Goal: Task Accomplishment & Management: Use online tool/utility

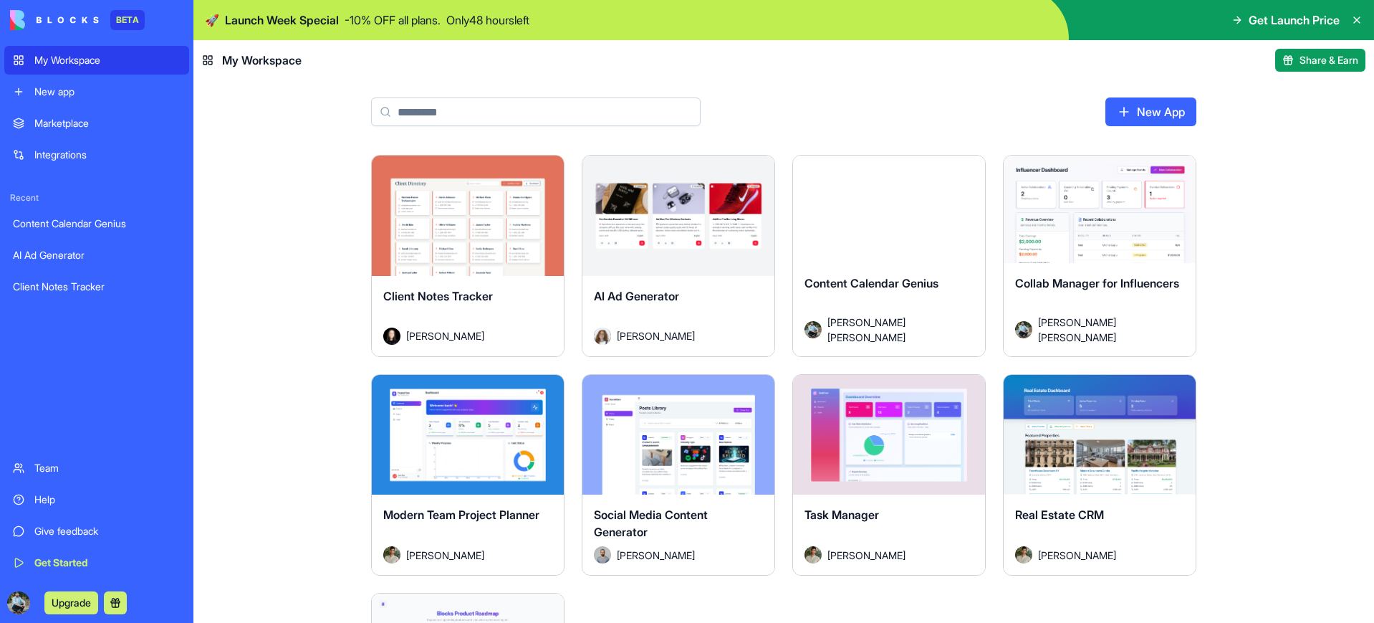
click at [289, 337] on div "Launch Client Notes Tracker [PERSON_NAME] Launch AI Ad Generator [PERSON_NAME] …" at bounding box center [783, 389] width 1181 height 468
click at [47, 499] on div "Help" at bounding box center [107, 499] width 146 height 14
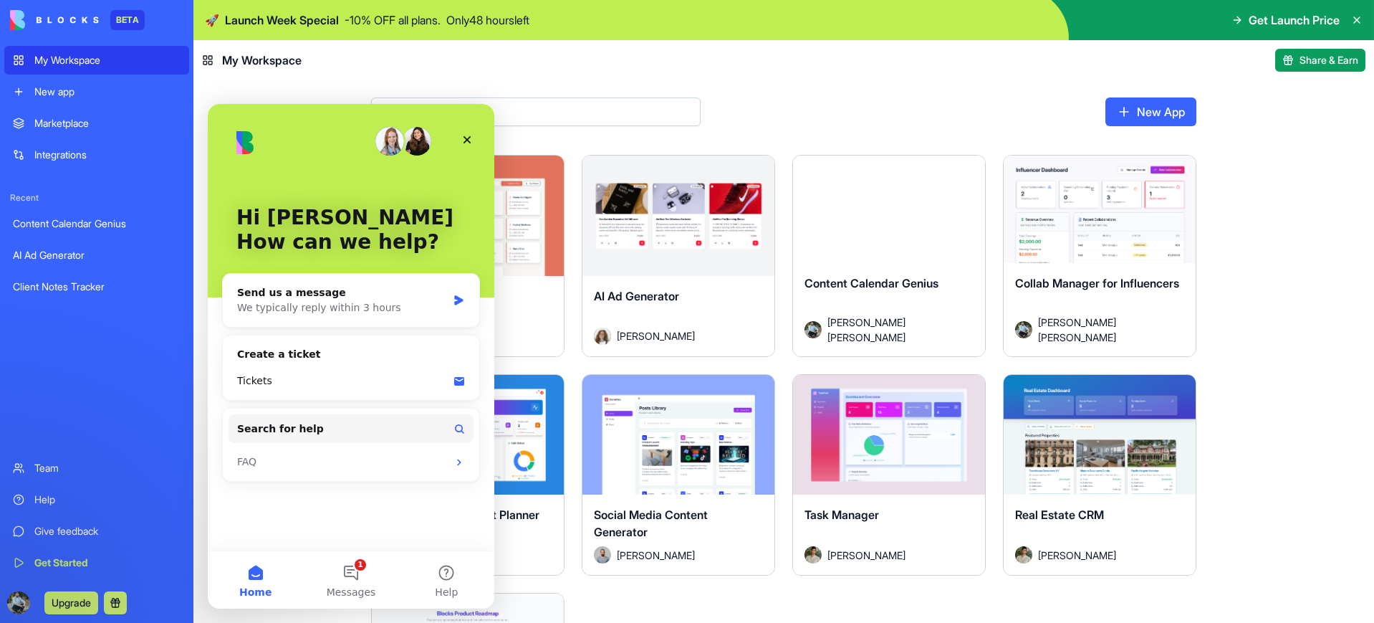
click at [64, 469] on div "Team" at bounding box center [107, 468] width 146 height 14
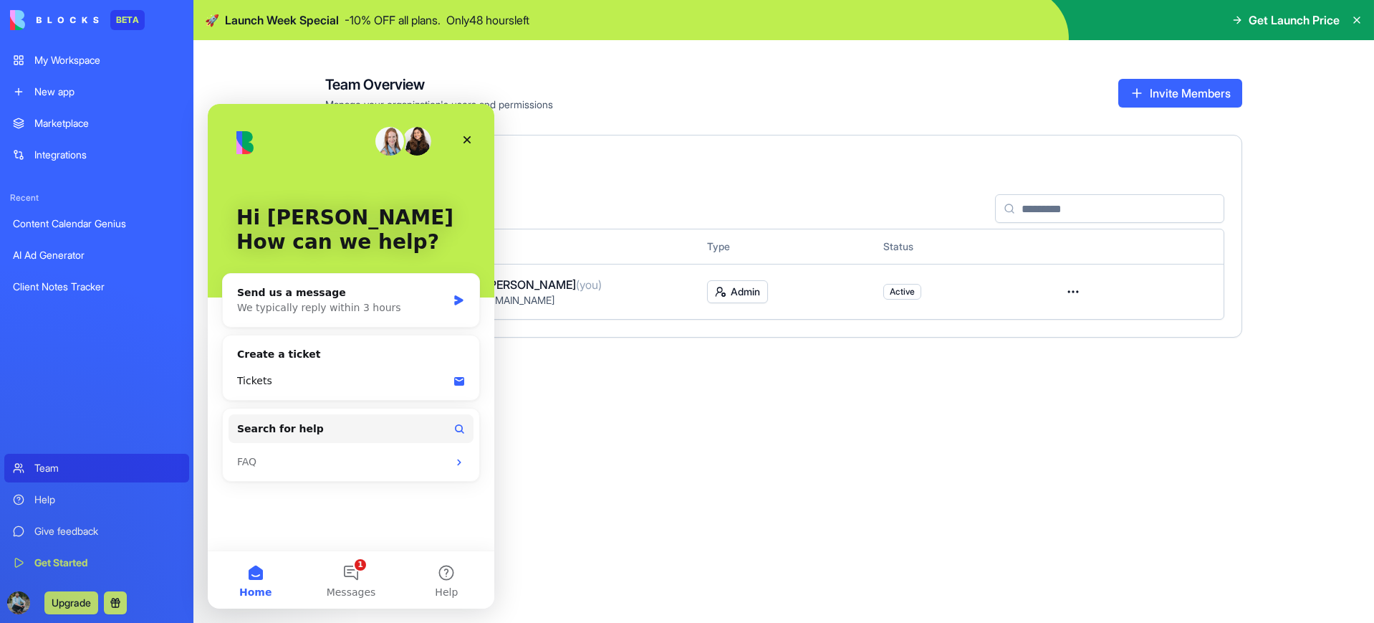
click at [85, 502] on div "Help" at bounding box center [107, 499] width 146 height 14
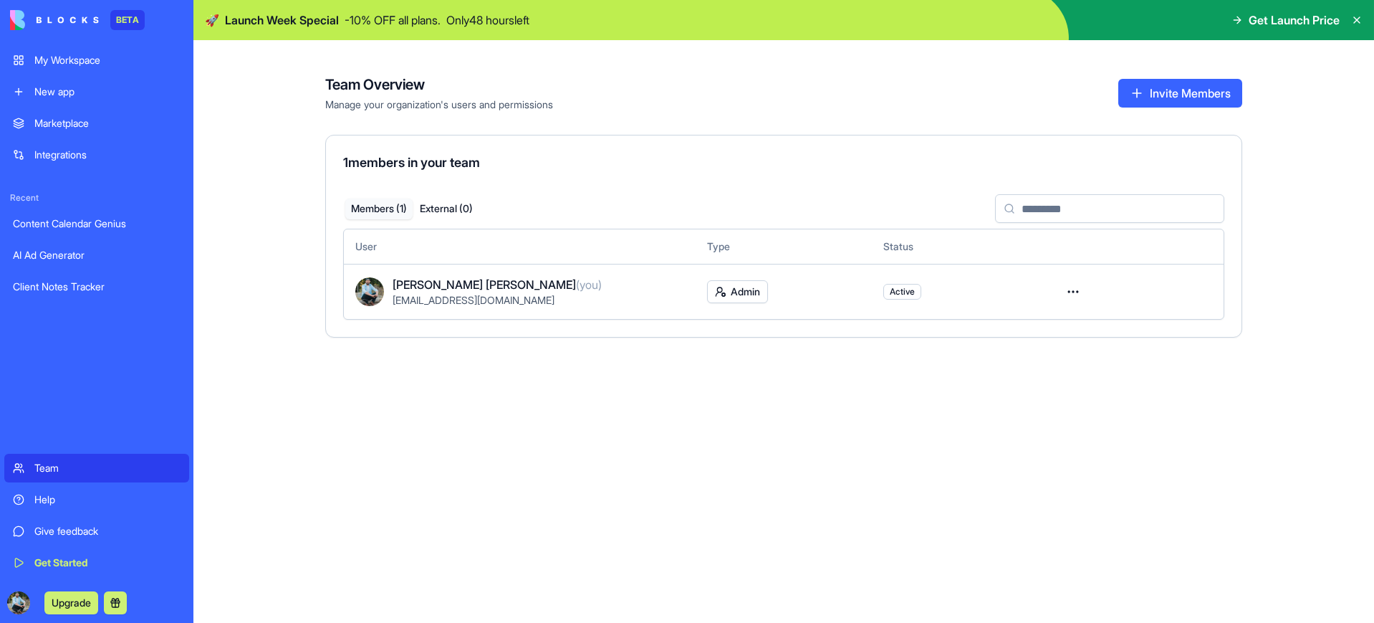
click at [70, 565] on div "Get Started" at bounding box center [107, 562] width 146 height 14
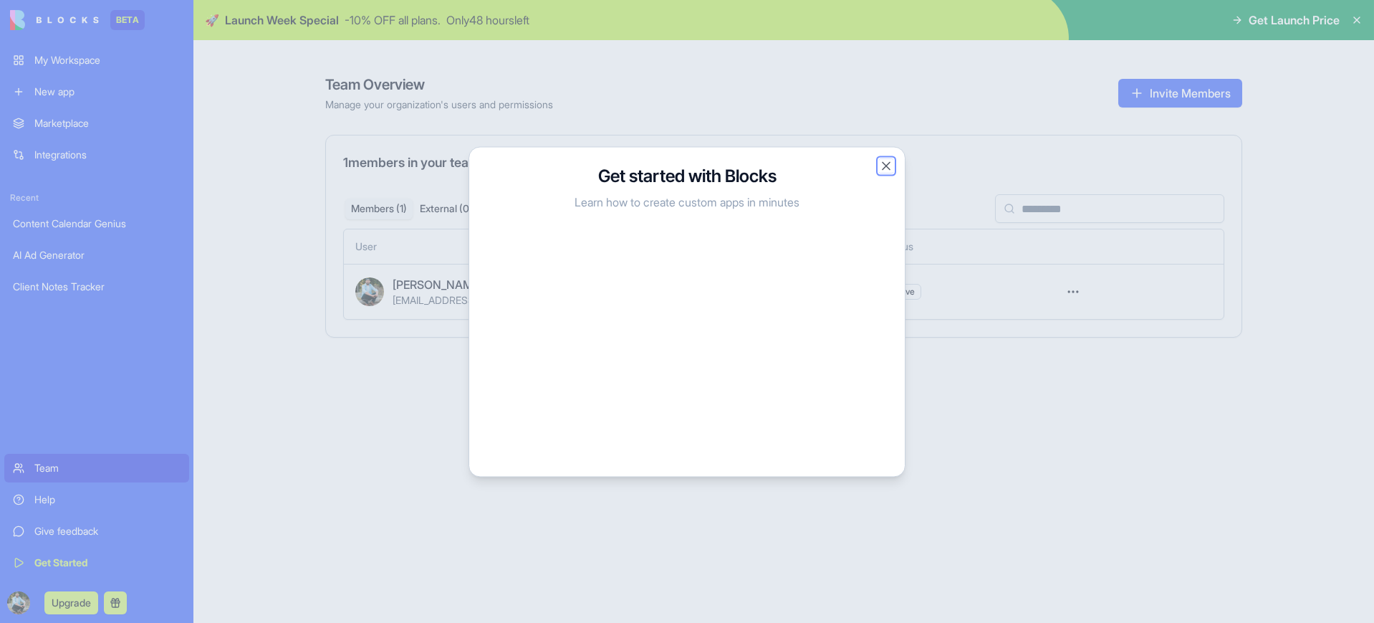
click at [890, 169] on button "Close" at bounding box center [886, 165] width 14 height 14
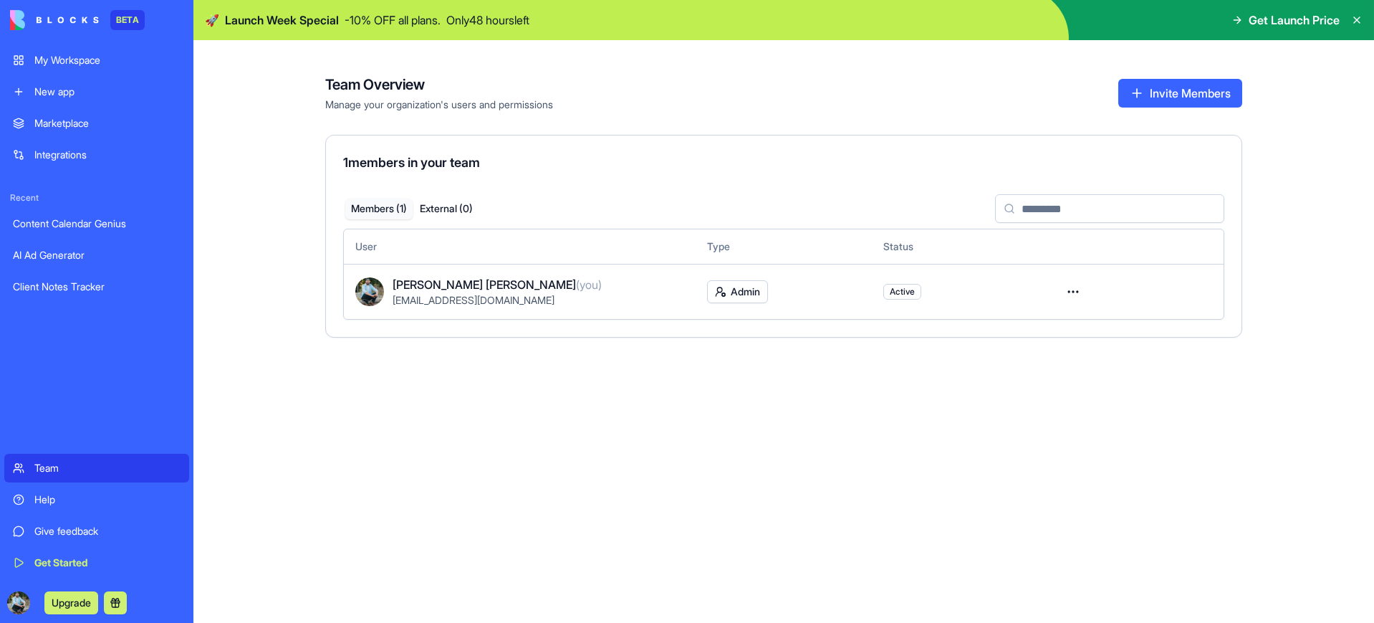
click at [96, 287] on div "Client Notes Tracker" at bounding box center [97, 286] width 168 height 14
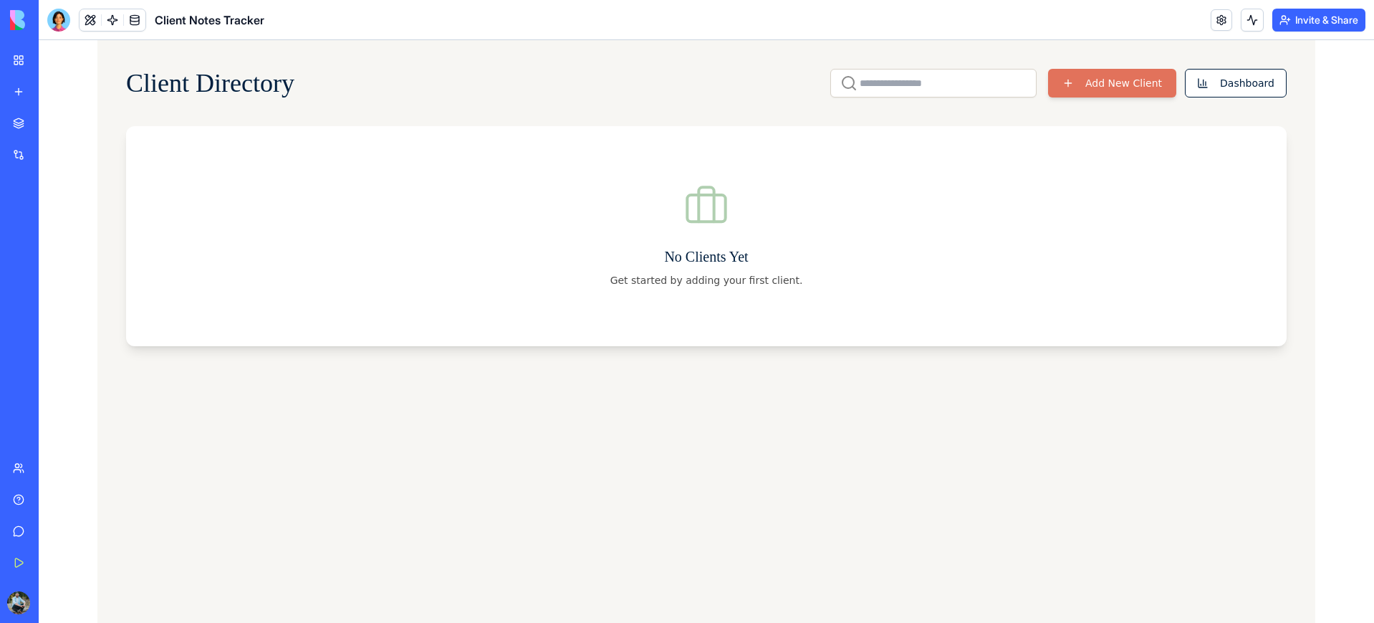
click at [53, 259] on div "AI Ad Generator" at bounding box center [33, 255] width 40 height 14
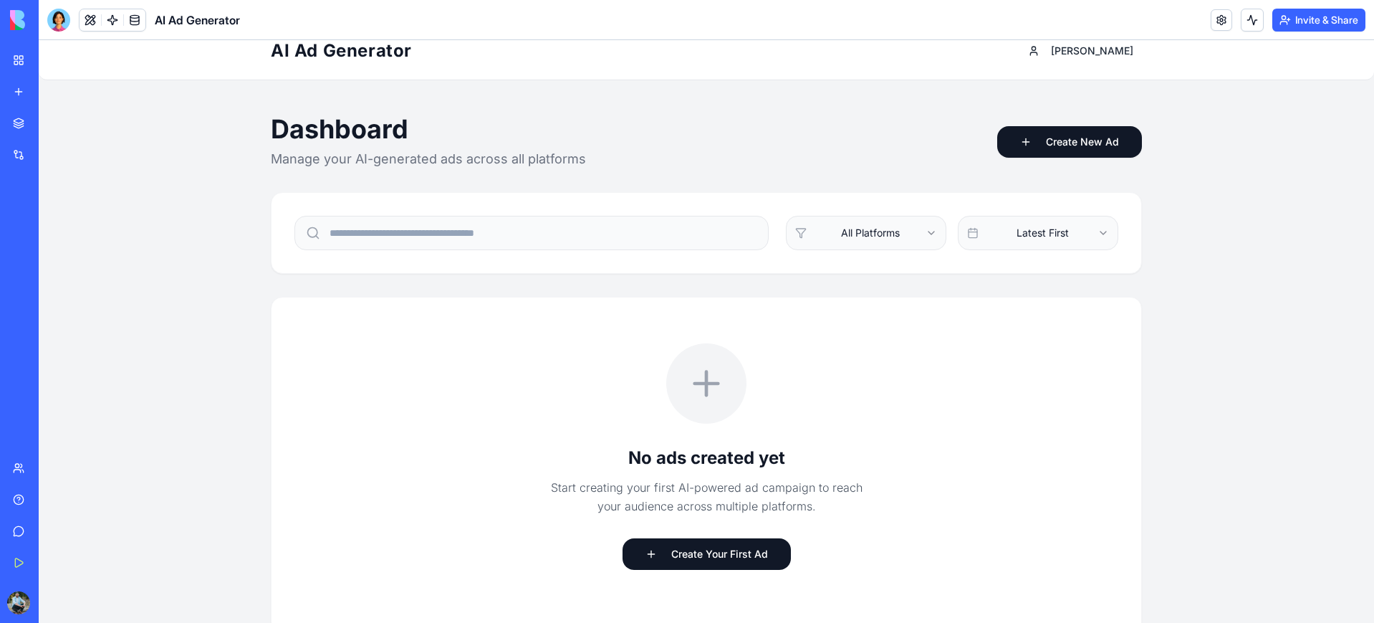
scroll to position [15, 0]
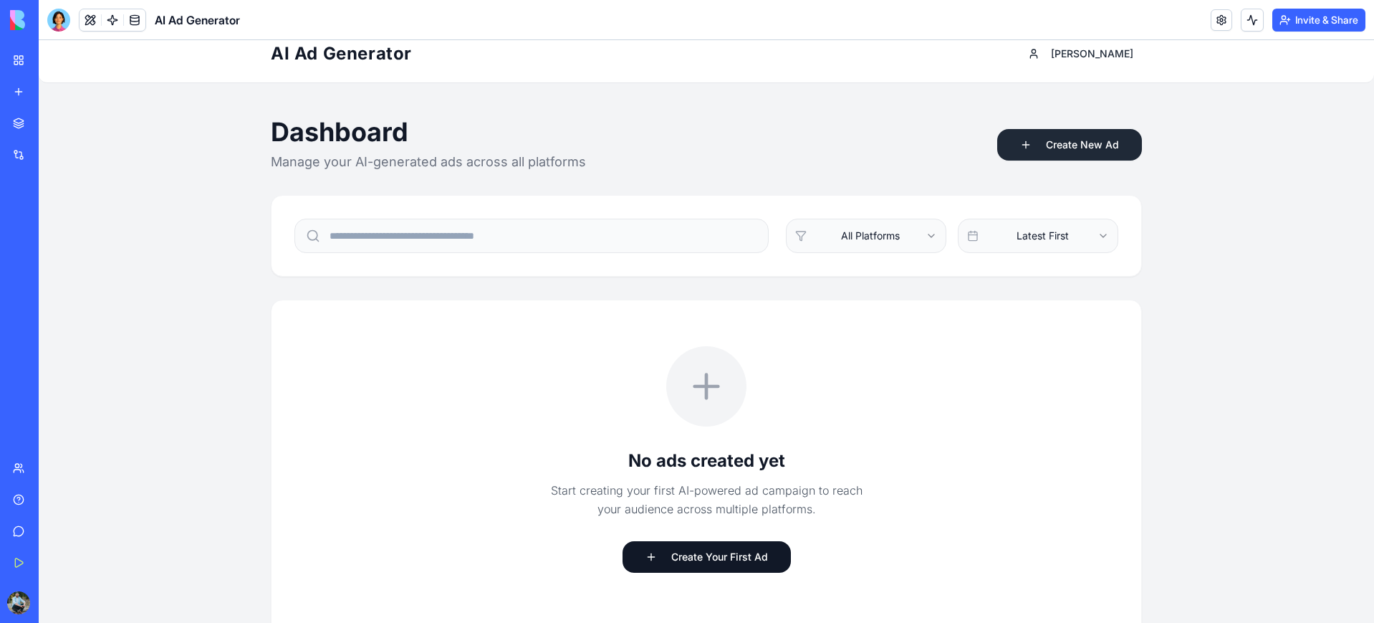
click at [1073, 146] on button "Create New Ad" at bounding box center [1069, 145] width 145 height 32
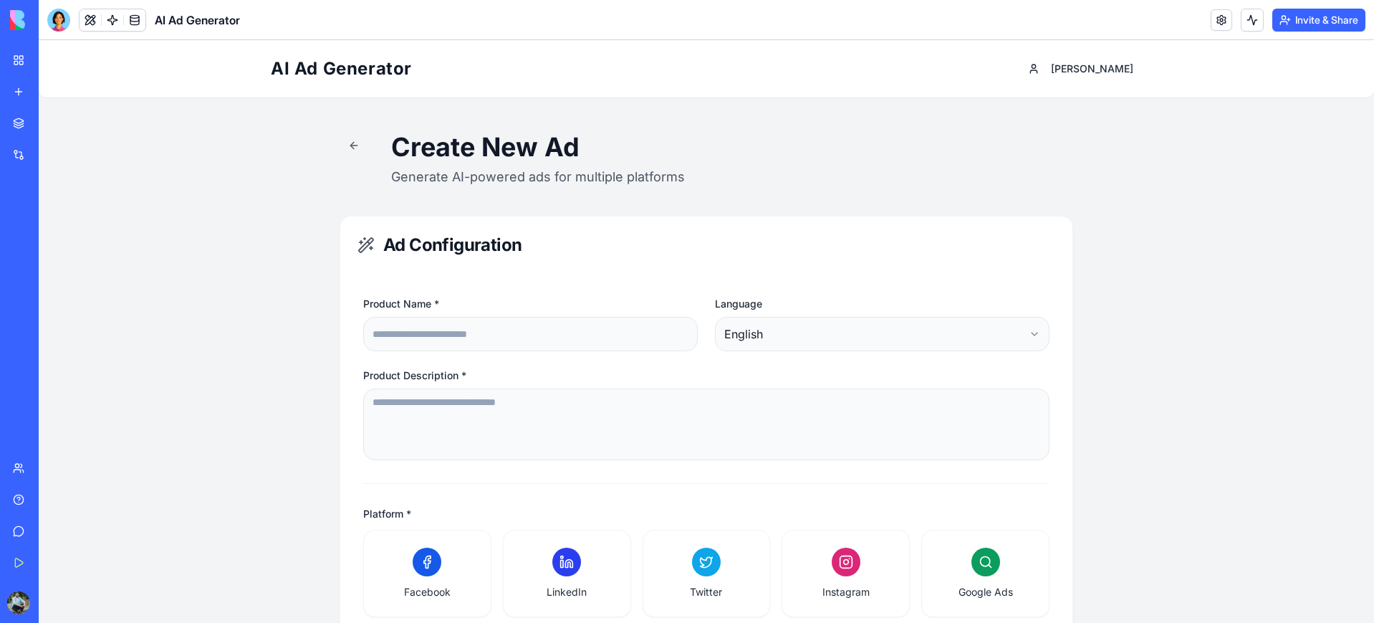
click at [73, 605] on button at bounding box center [61, 602] width 23 height 23
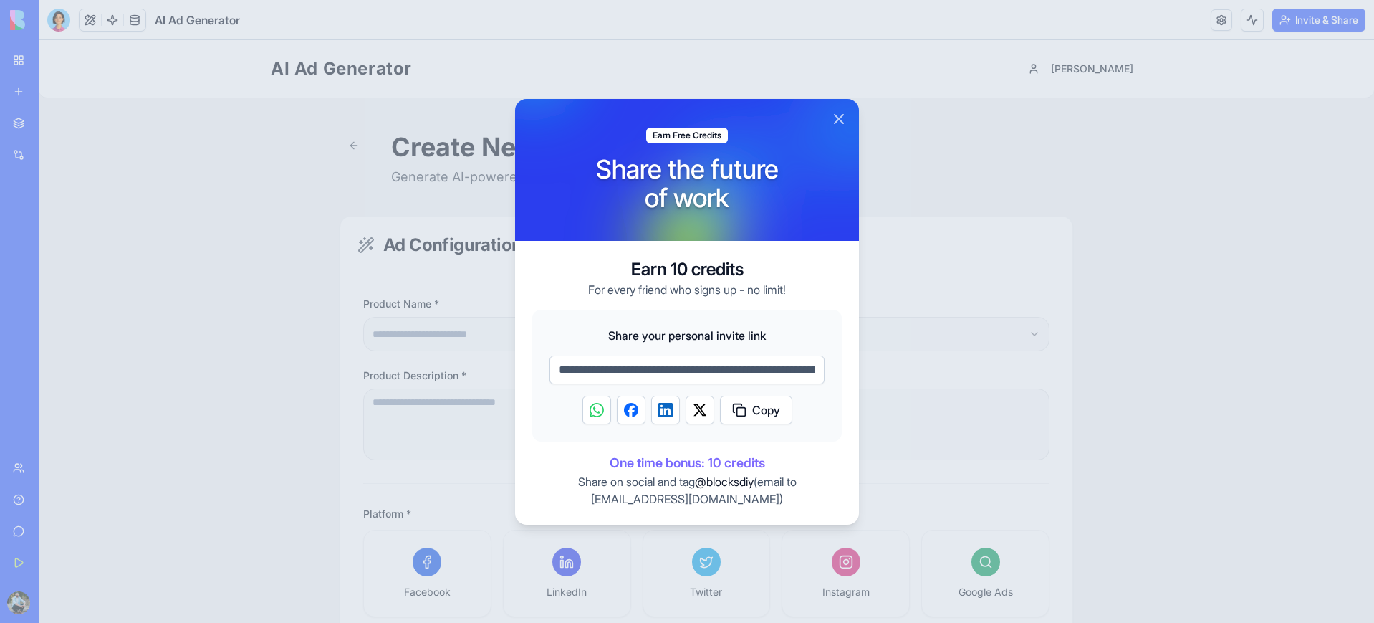
click at [835, 112] on button "Close" at bounding box center [838, 118] width 17 height 17
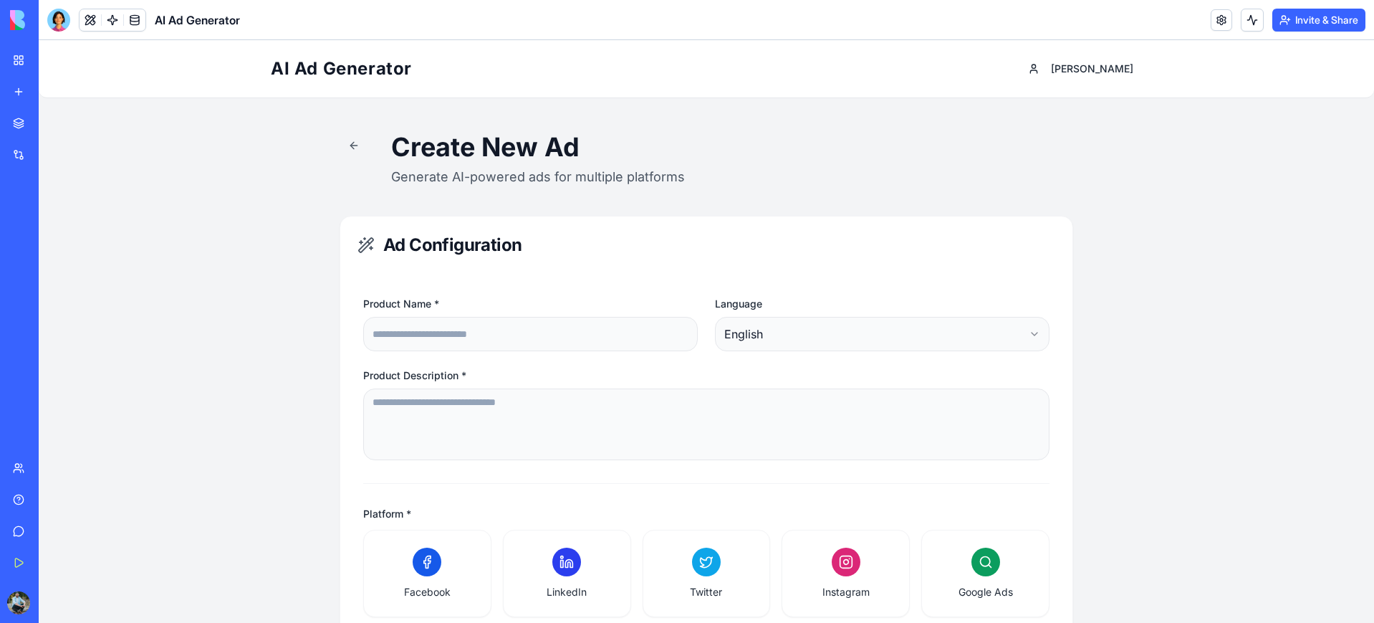
click at [72, 605] on button "Upgrade" at bounding box center [71, 602] width 54 height 23
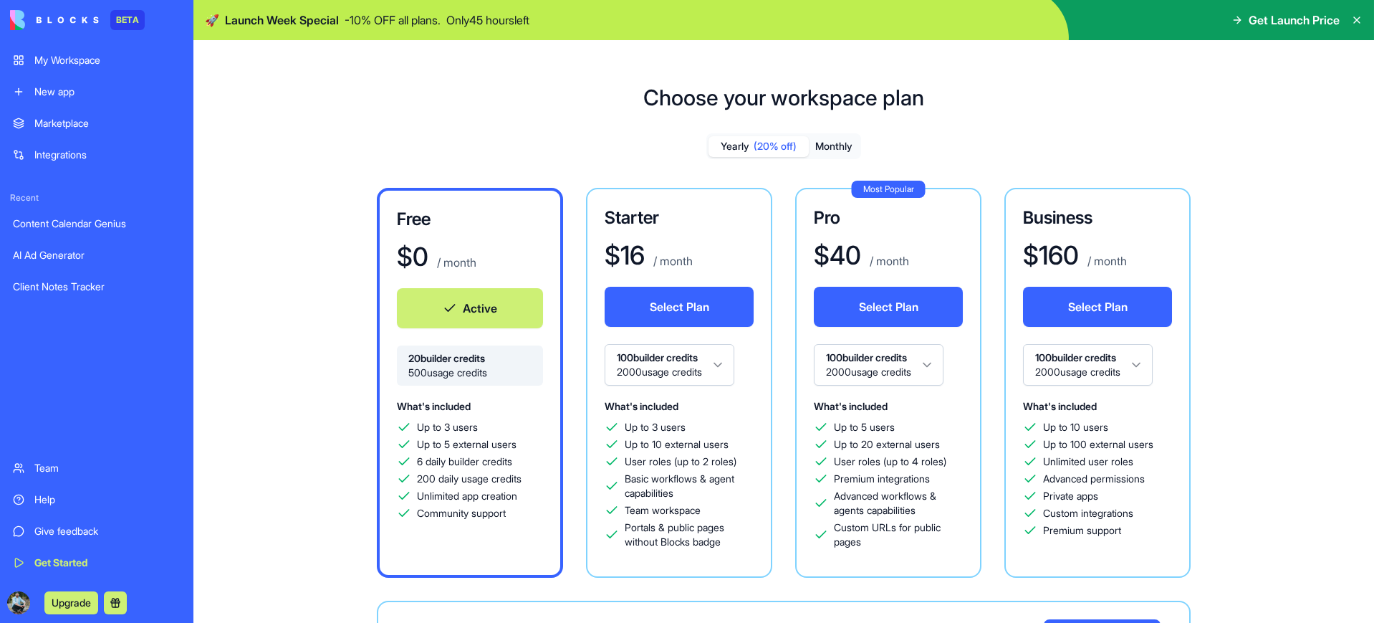
click at [830, 147] on button "Monthly" at bounding box center [834, 146] width 50 height 21
click at [53, 529] on div "Give feedback" at bounding box center [107, 531] width 146 height 14
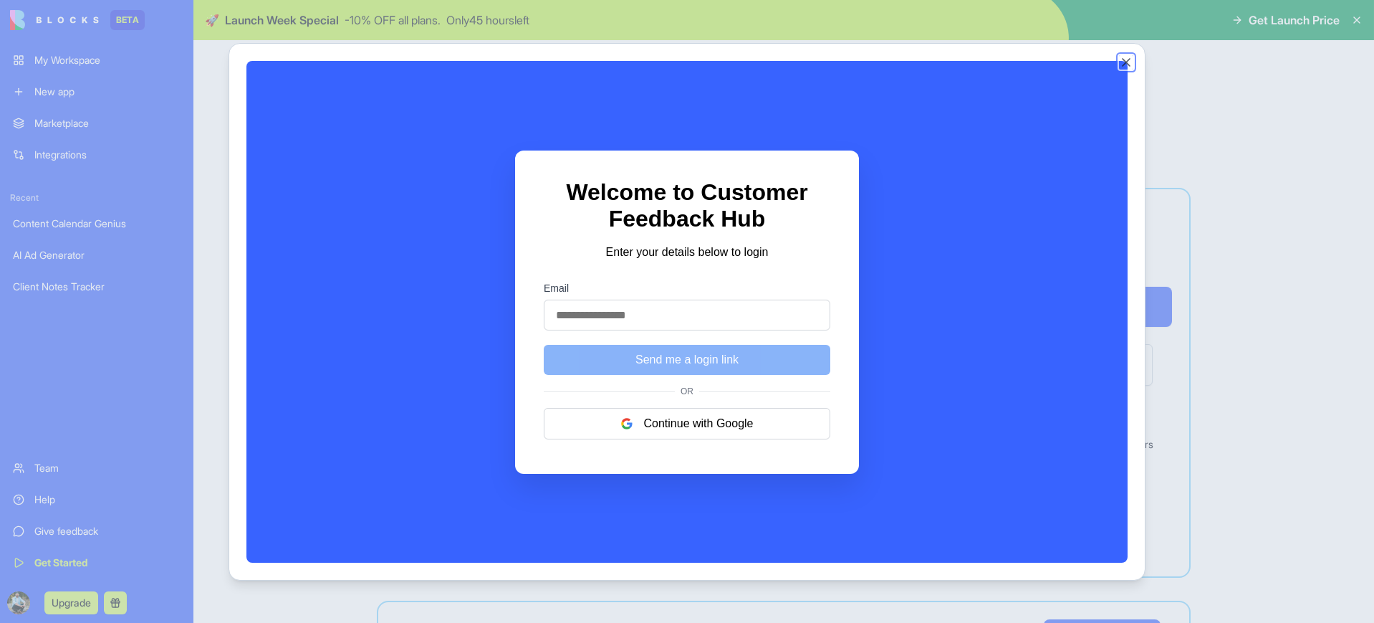
click at [1126, 62] on button "Close" at bounding box center [1126, 62] width 14 height 14
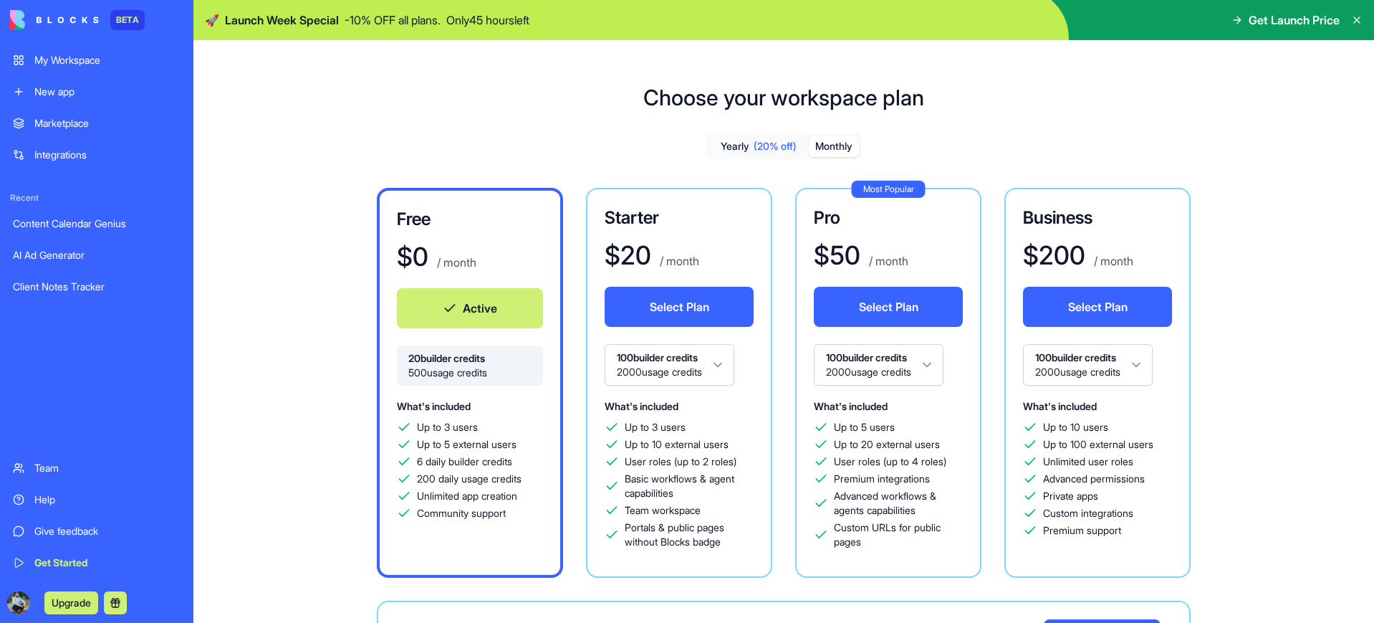
click at [32, 459] on link "Team" at bounding box center [96, 468] width 185 height 29
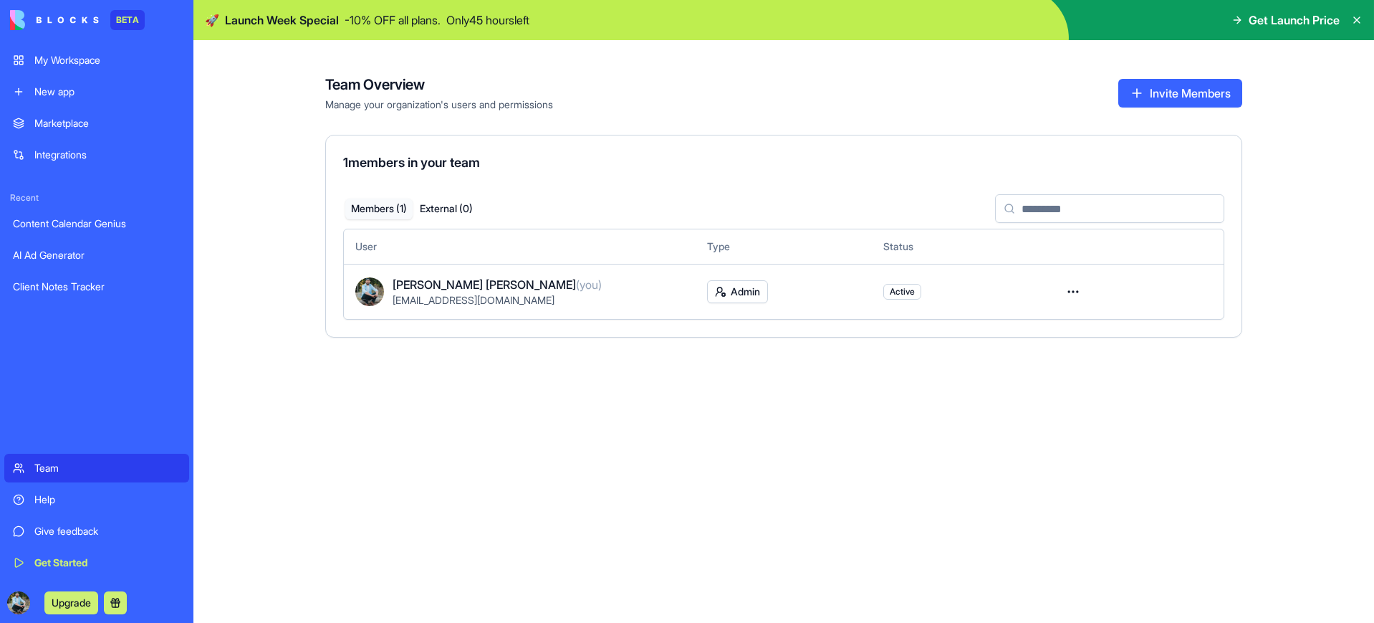
click at [40, 287] on div "Client Notes Tracker" at bounding box center [97, 286] width 168 height 14
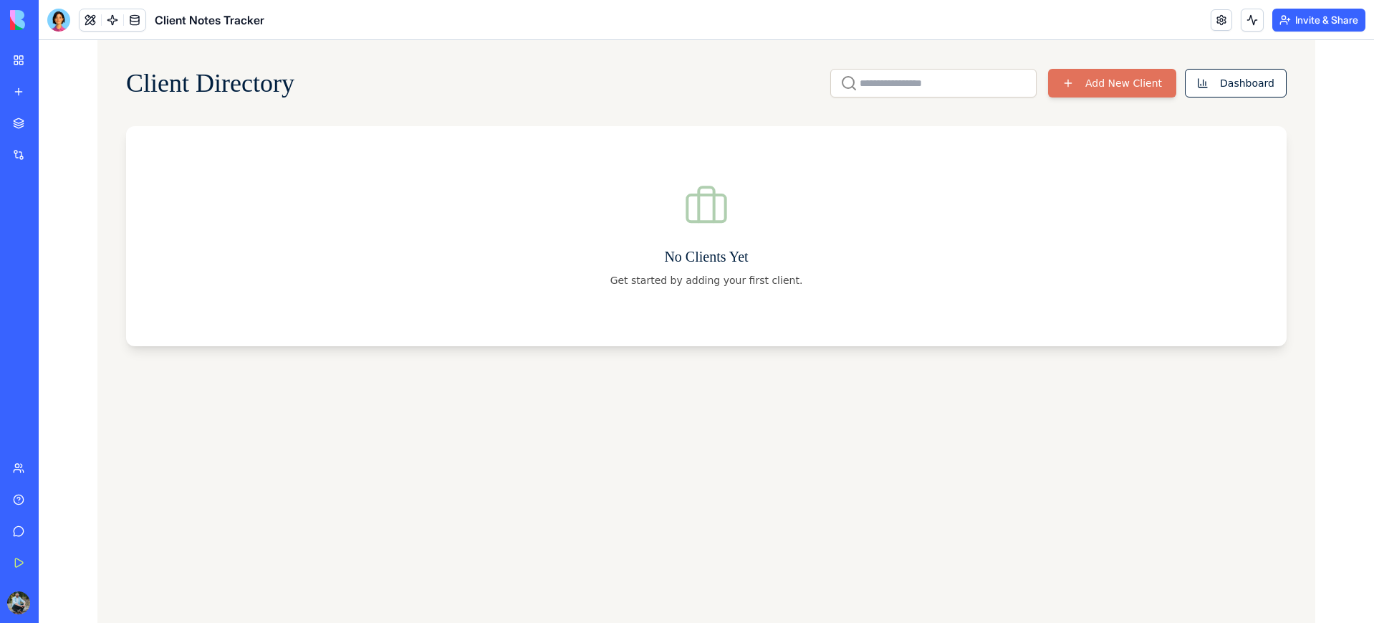
click at [53, 160] on div "Integrations" at bounding box center [43, 155] width 19 height 14
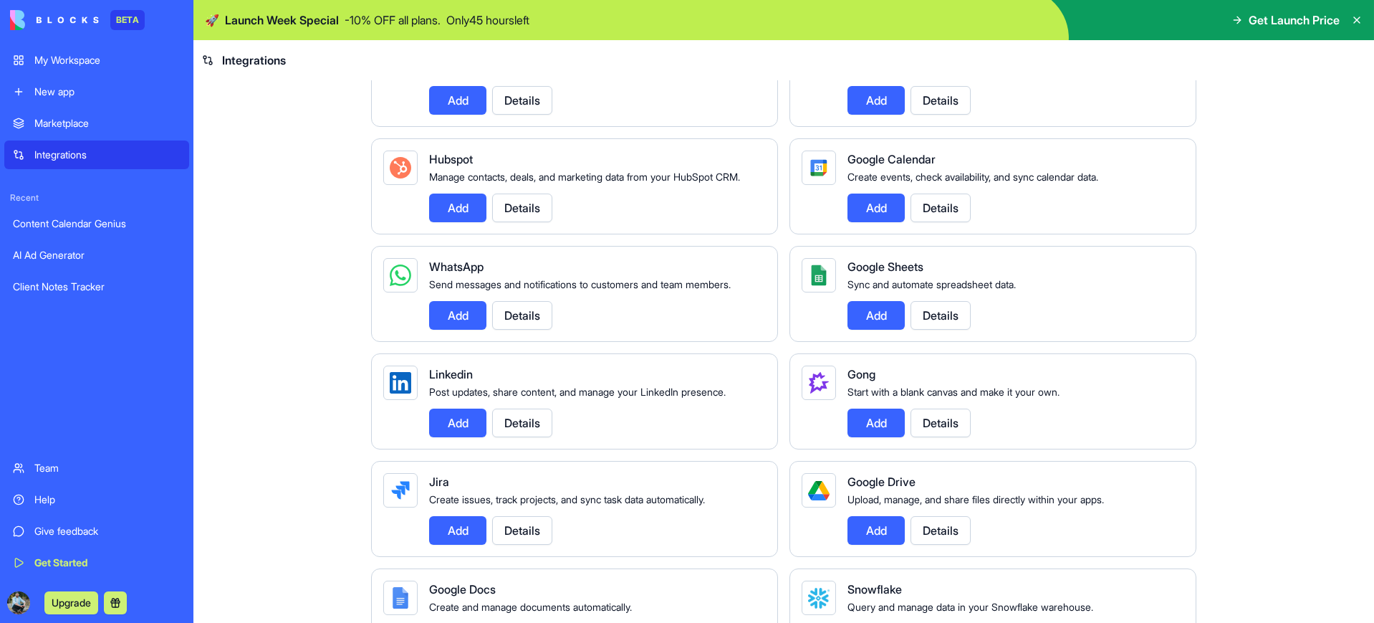
scroll to position [511, 0]
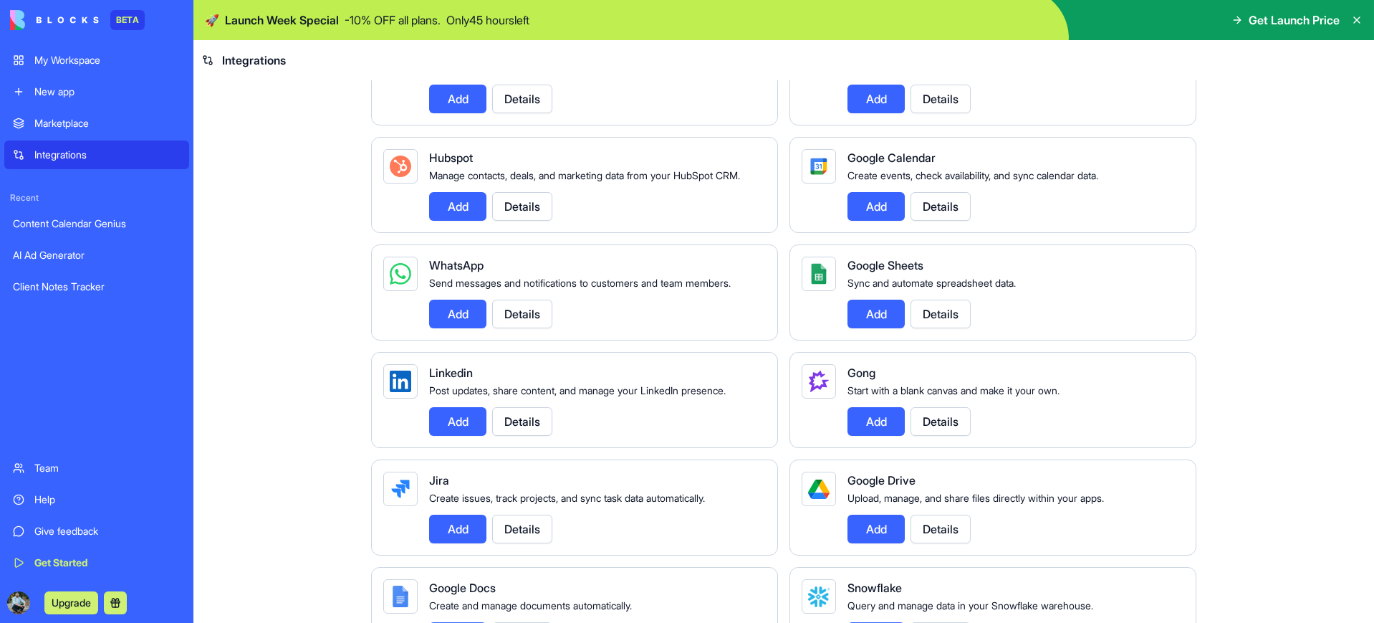
click at [461, 328] on button "Add" at bounding box center [457, 314] width 57 height 29
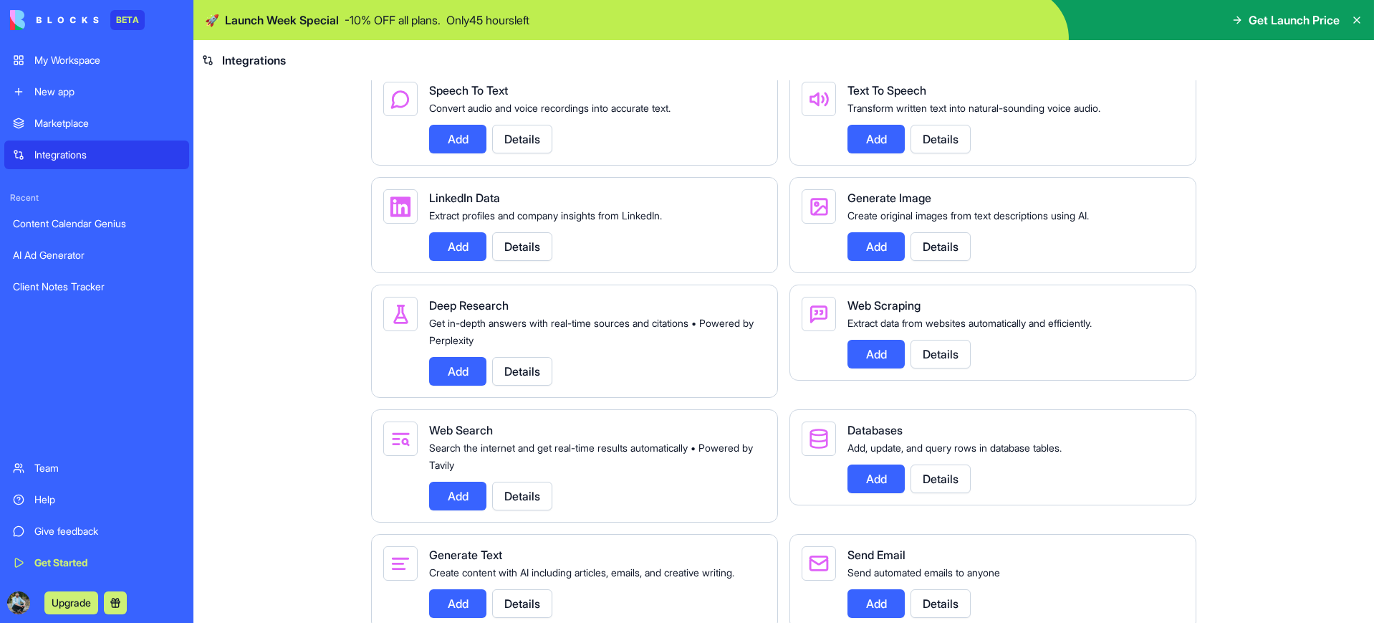
scroll to position [1782, 0]
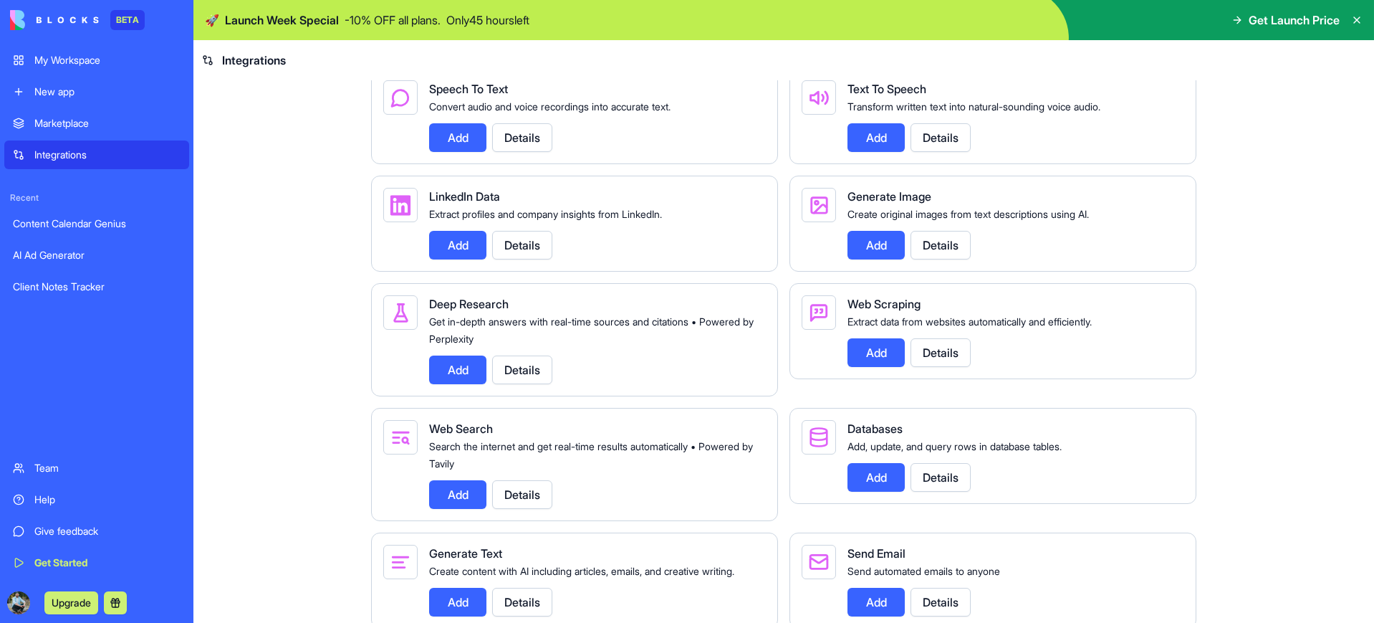
click at [60, 63] on div "My Workspace" at bounding box center [107, 60] width 146 height 14
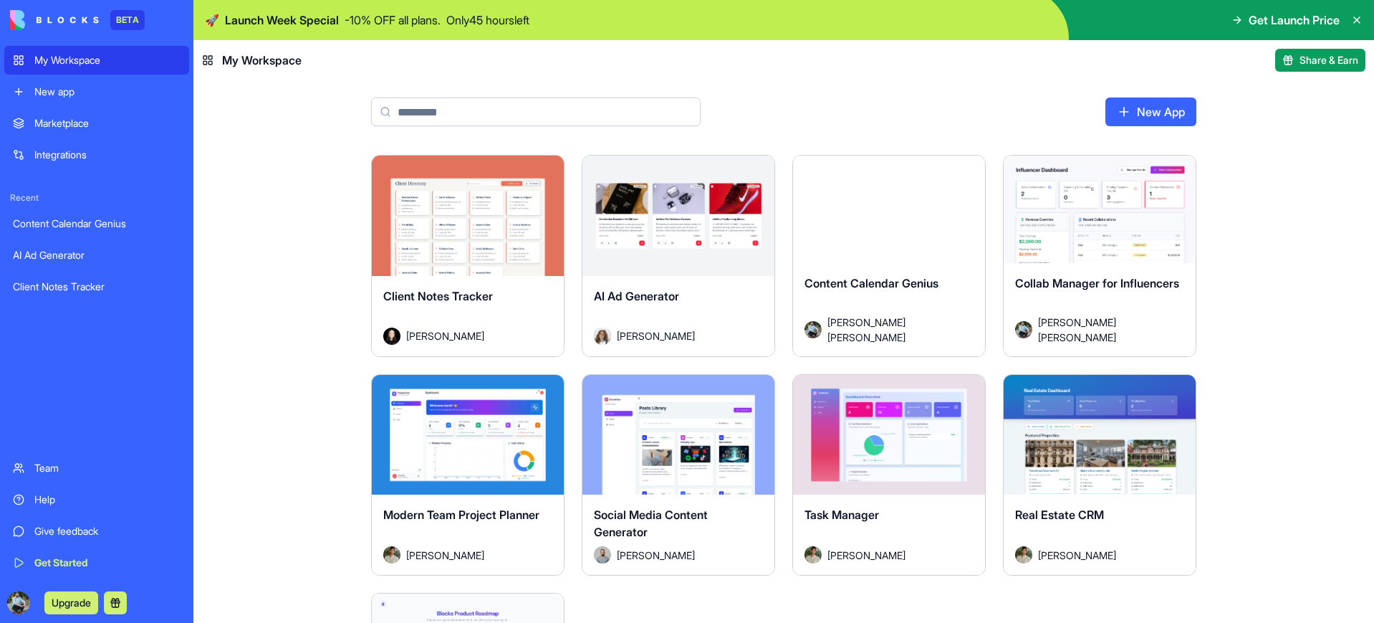
click at [209, 61] on rect at bounding box center [211, 63] width 4 height 4
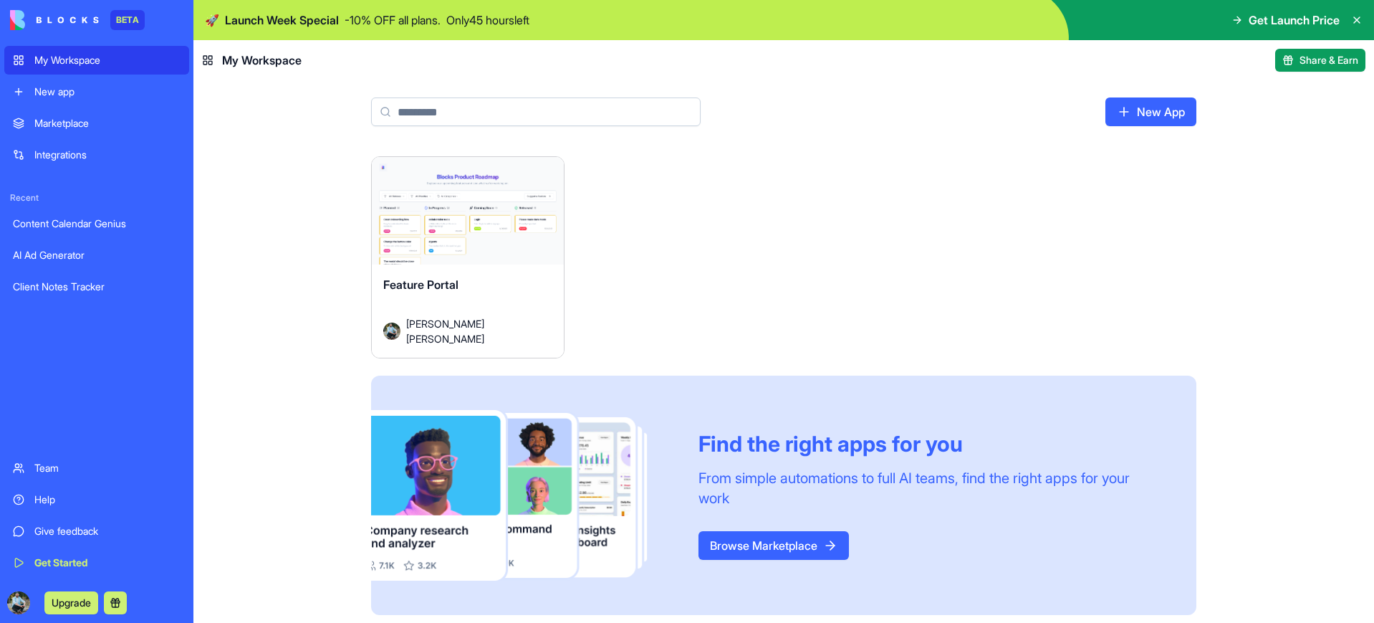
scroll to position [441, 0]
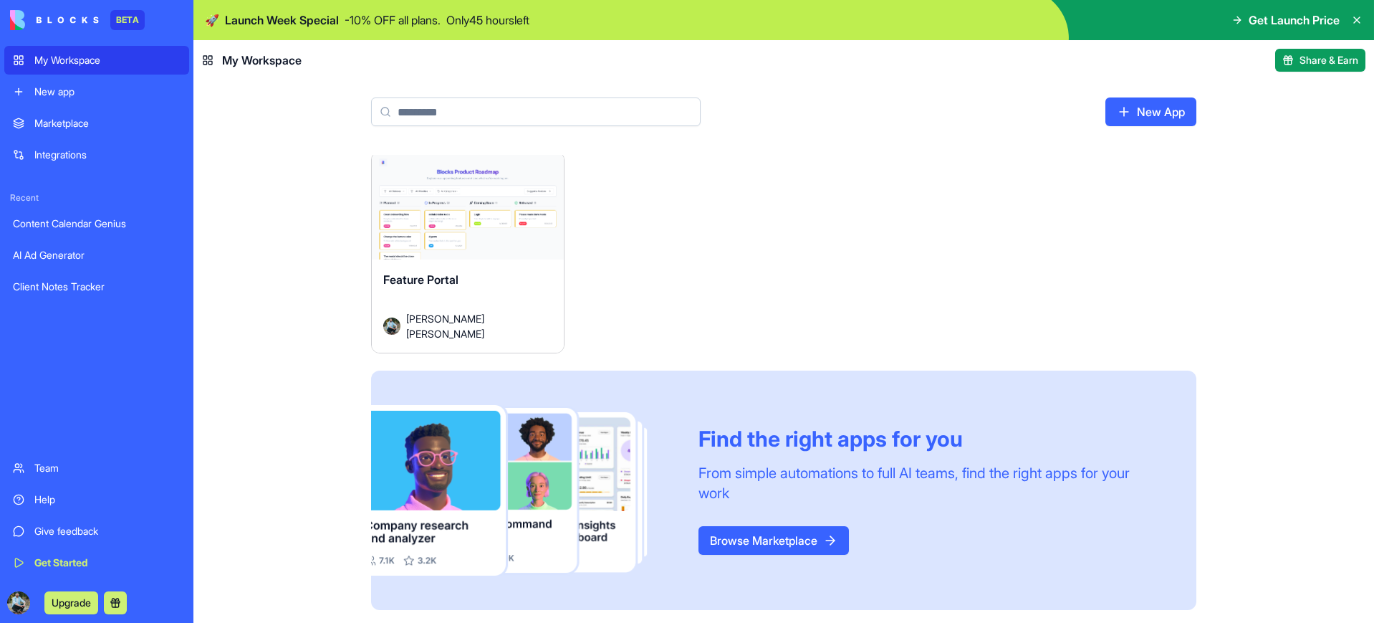
click at [1169, 112] on link "New App" at bounding box center [1151, 111] width 91 height 29
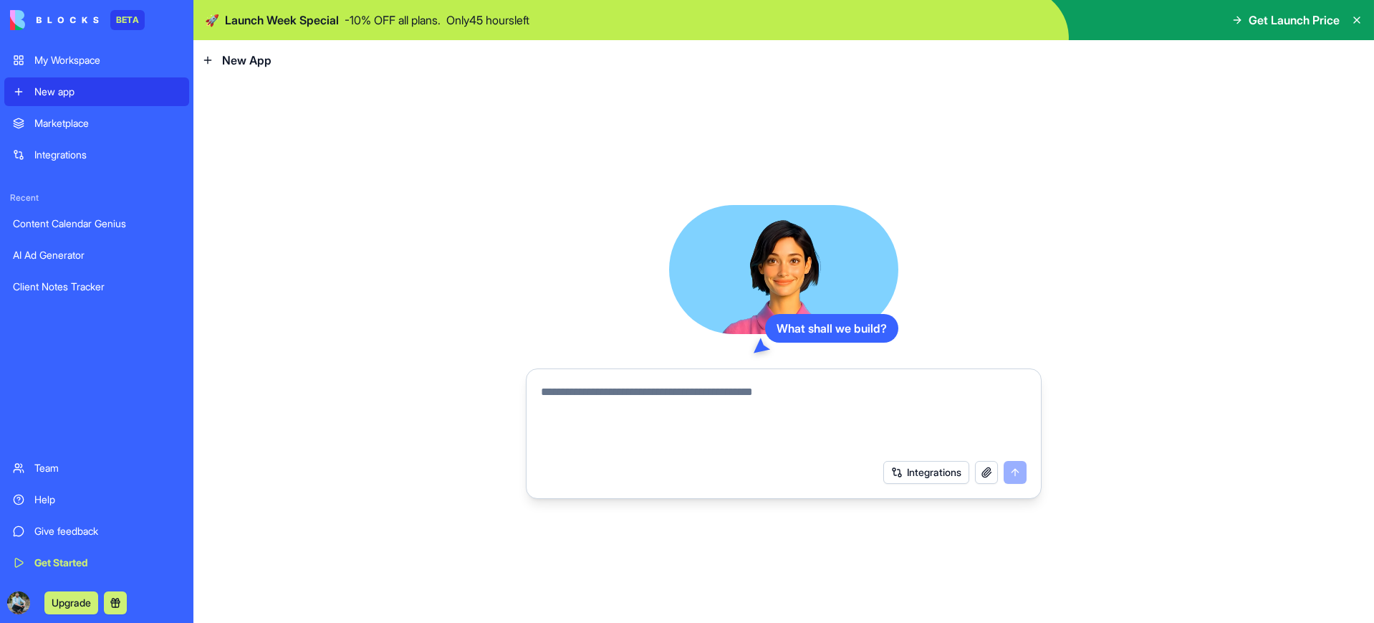
click at [666, 401] on textarea at bounding box center [784, 417] width 486 height 69
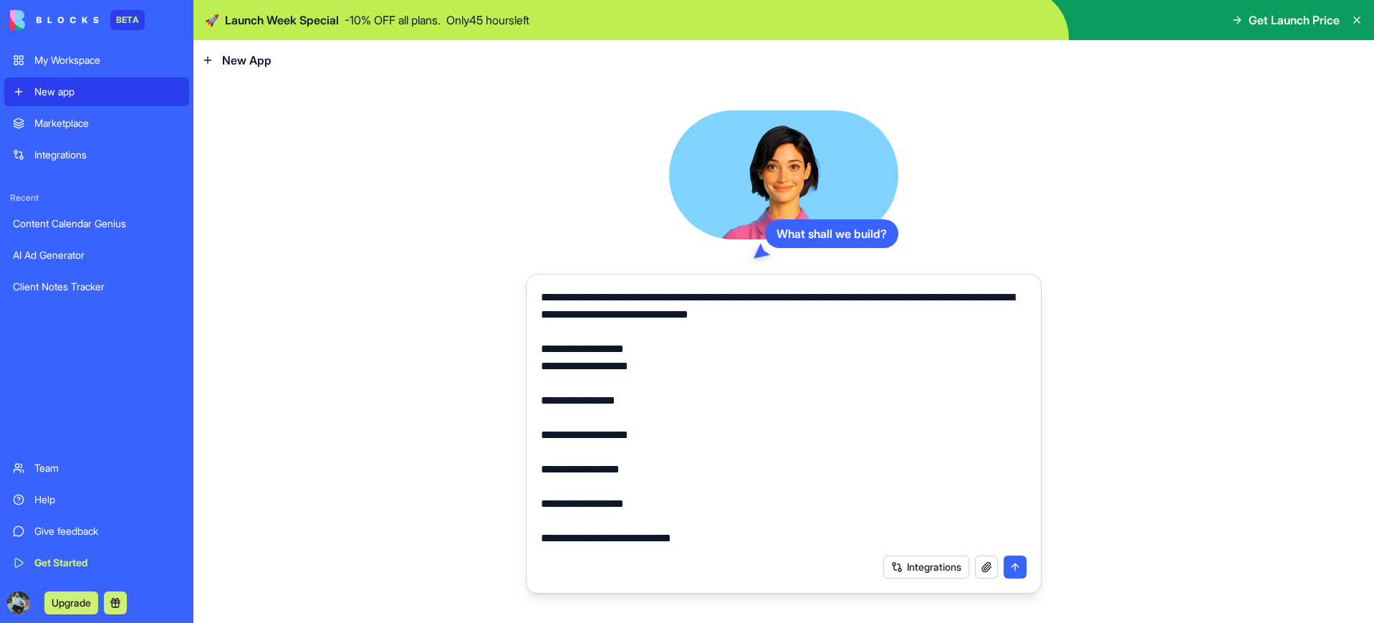
scroll to position [618, 0]
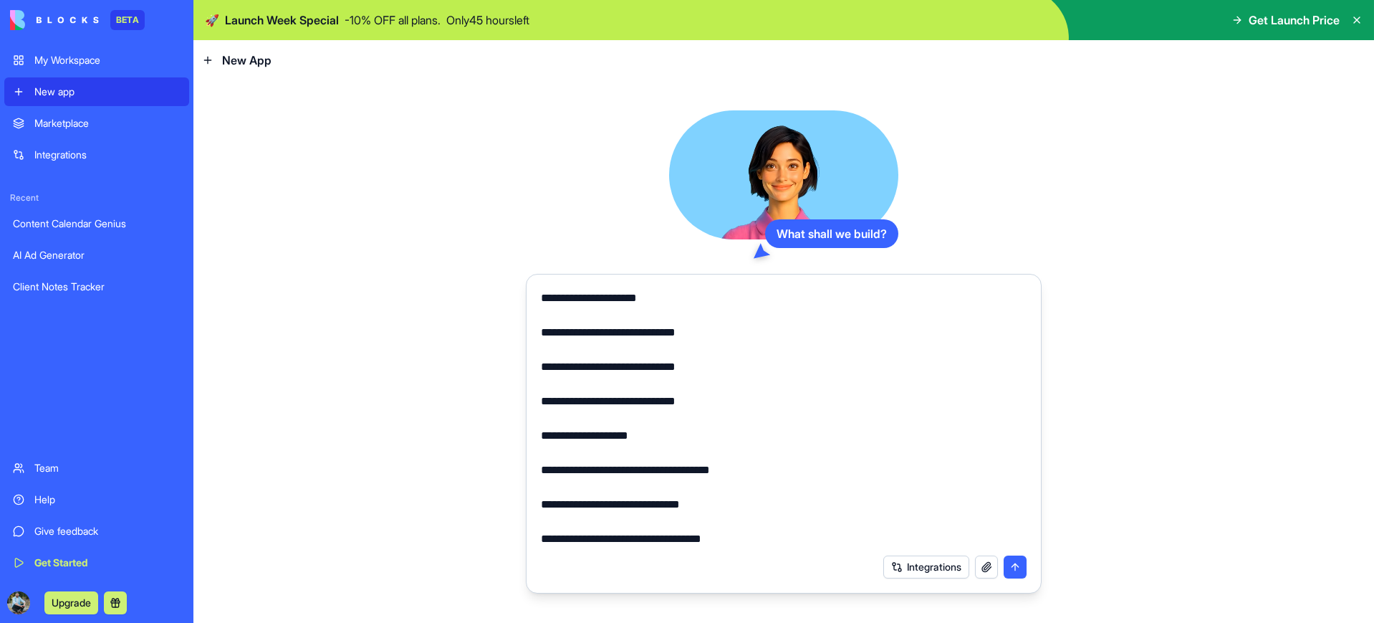
type textarea "**********"
click at [985, 565] on button "button" at bounding box center [986, 566] width 23 height 23
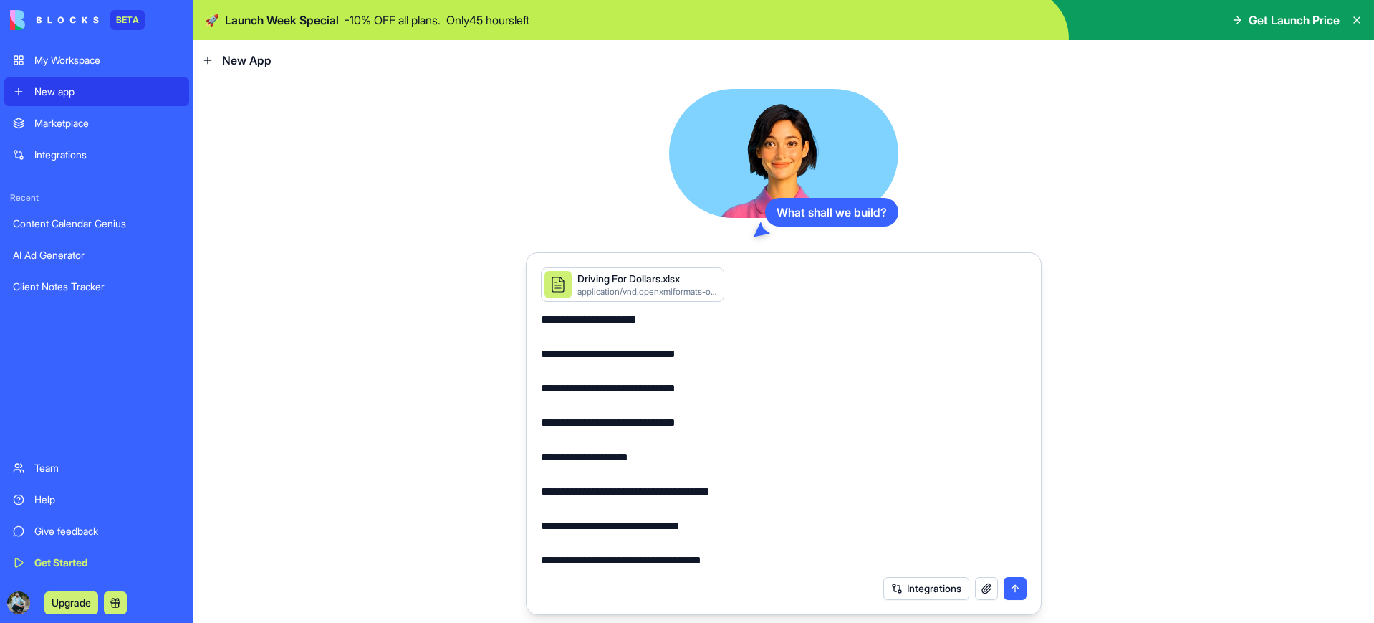
scroll to position [619, 0]
click at [1016, 590] on button "submit" at bounding box center [1015, 588] width 23 height 23
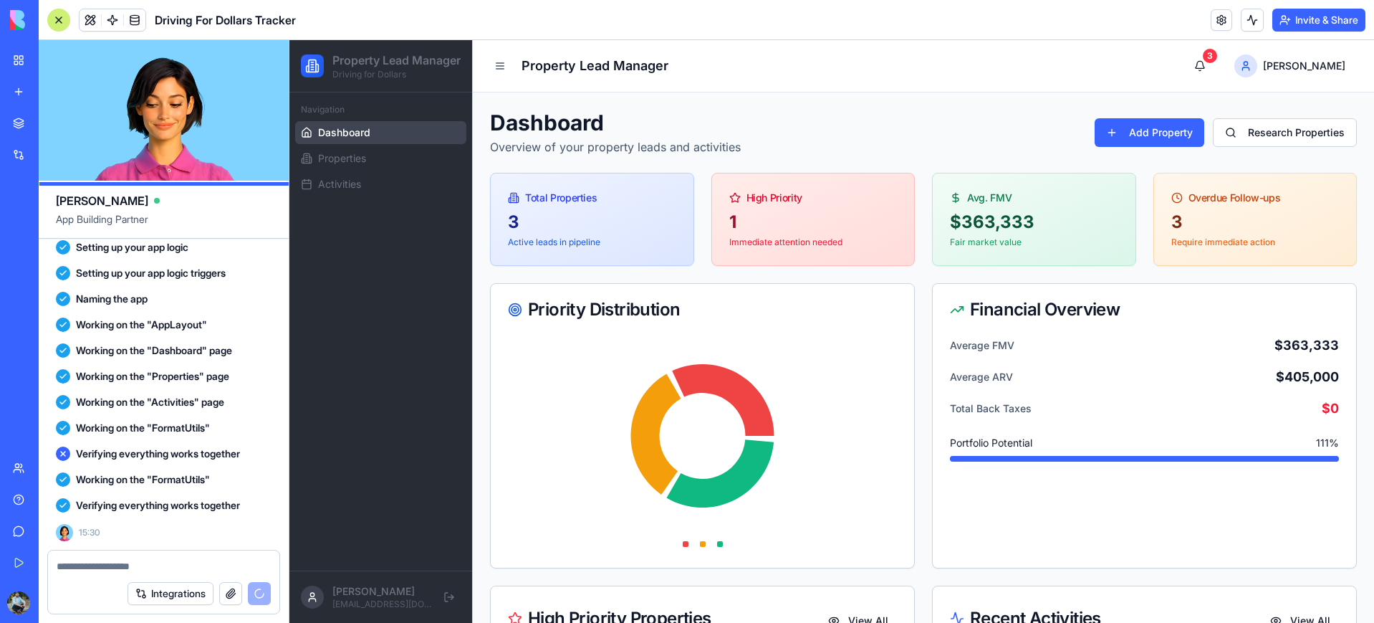
scroll to position [821, 0]
